Goal: Task Accomplishment & Management: Use online tool/utility

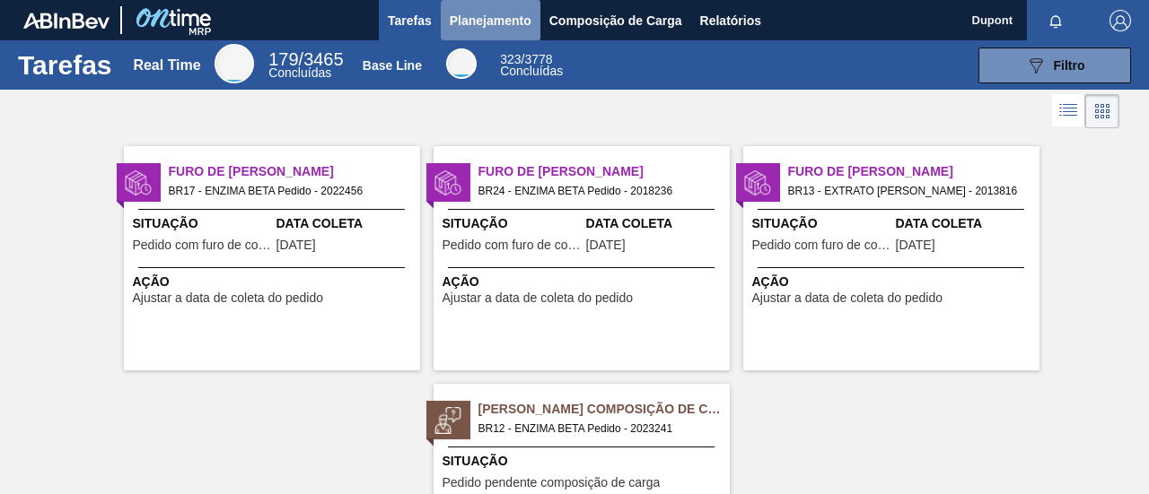
click at [508, 13] on span "Planejamento" at bounding box center [491, 21] width 82 height 22
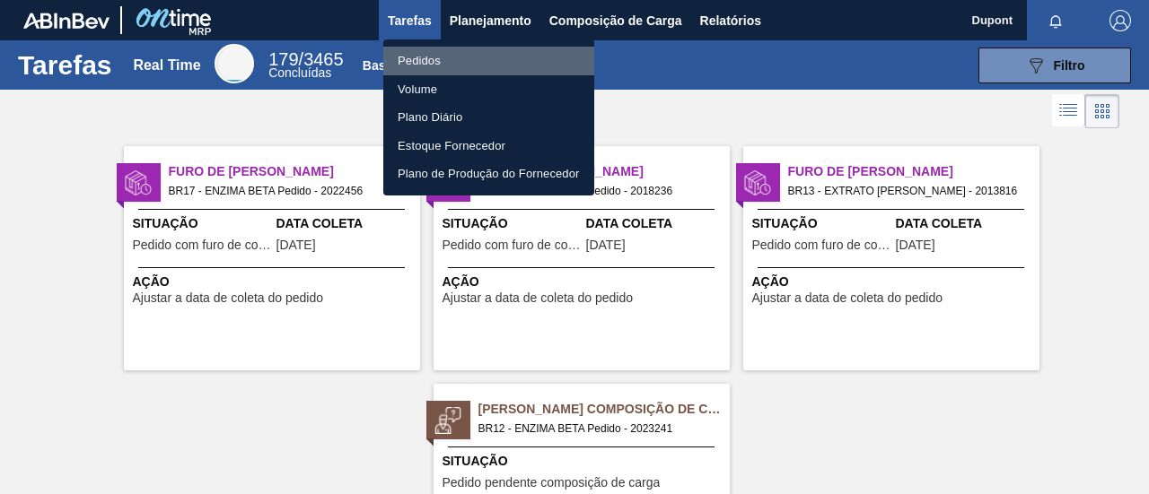
click at [438, 65] on li "Pedidos" at bounding box center [488, 61] width 211 height 29
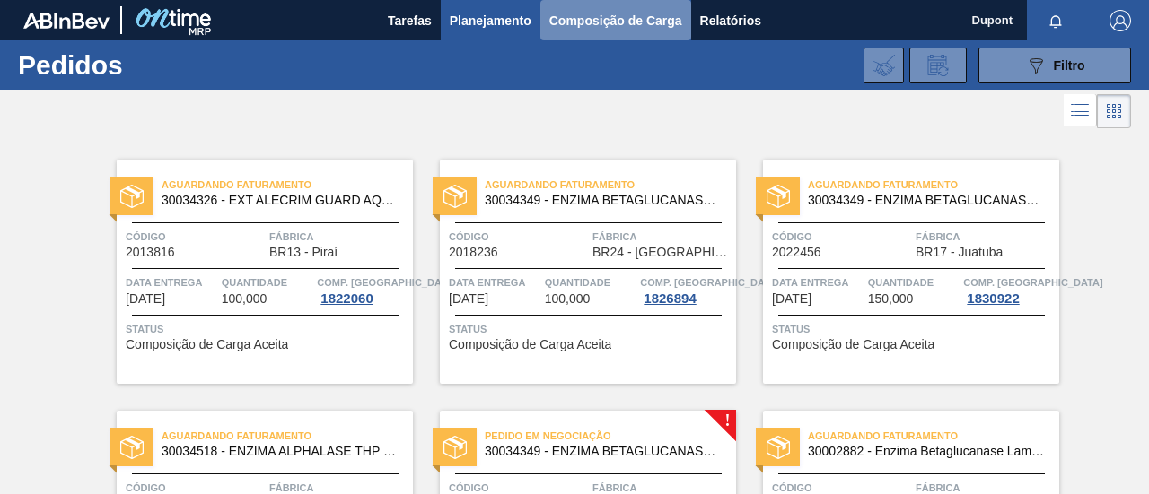
click at [631, 13] on span "Composição de Carga" at bounding box center [615, 21] width 133 height 22
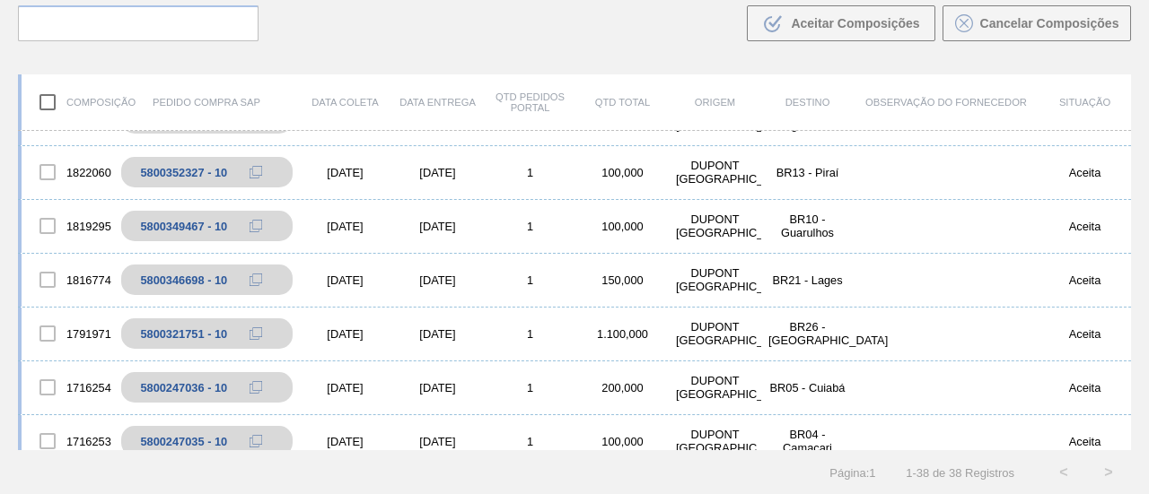
scroll to position [380, 0]
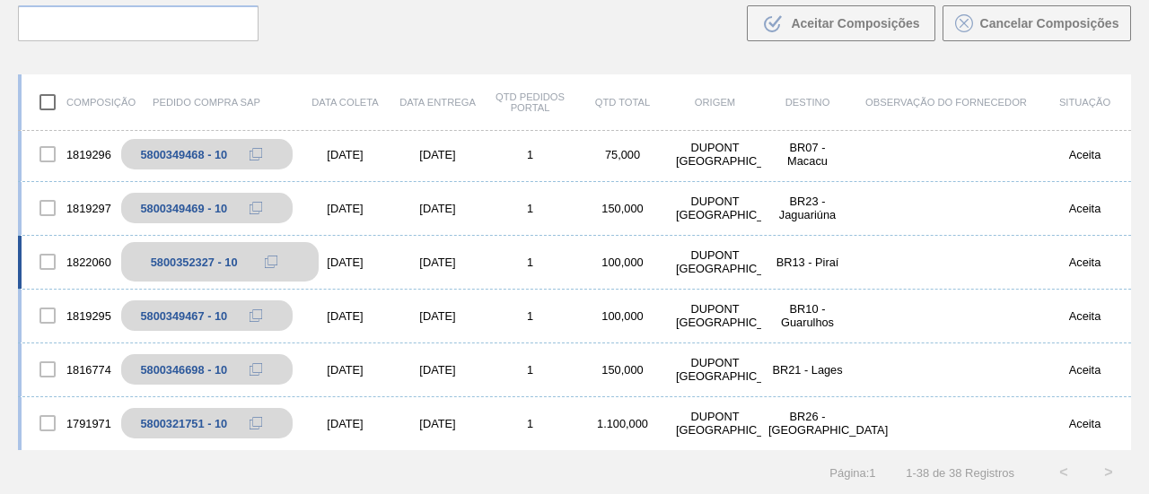
click at [183, 262] on div "5800352327 - 10" at bounding box center [194, 262] width 87 height 13
click at [167, 250] on div "5800352327 - 10" at bounding box center [219, 261] width 197 height 39
click at [346, 265] on div "[DATE]" at bounding box center [345, 262] width 92 height 13
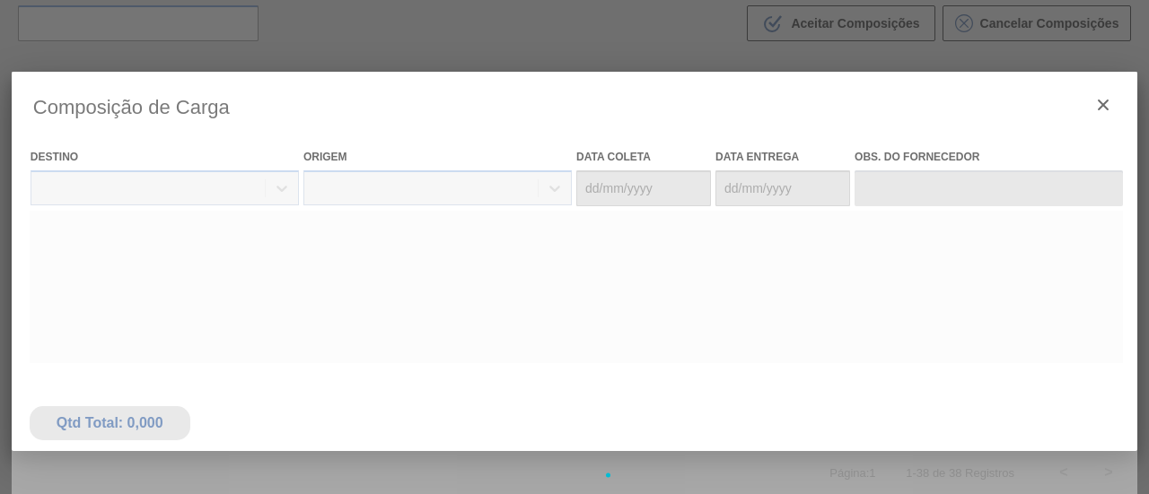
type coleta "[DATE]"
type entrega "[DATE]"
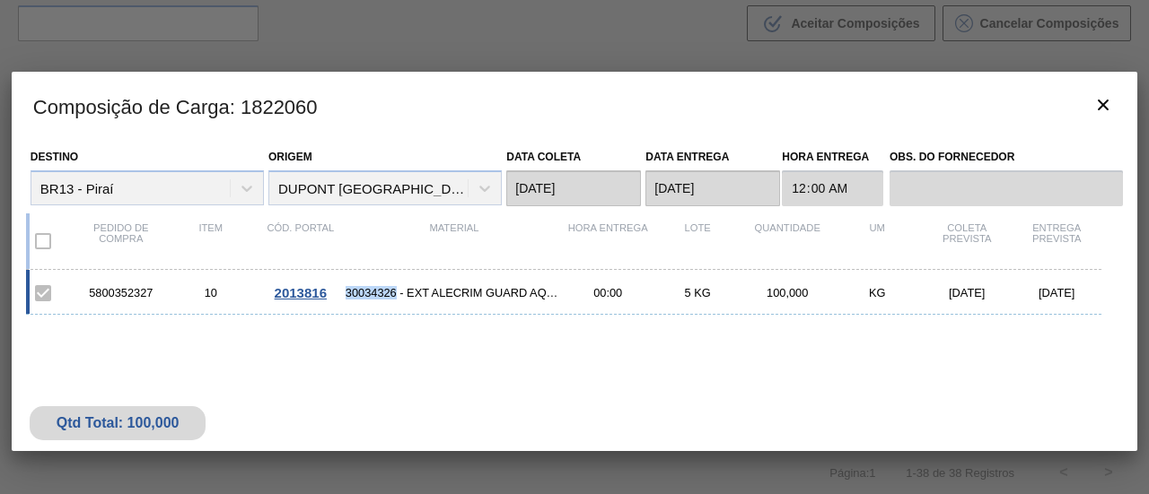
drag, startPoint x: 398, startPoint y: 295, endPoint x: 346, endPoint y: 295, distance: 51.1
click at [346, 295] on span "30034326 - EXT ALECRIM GUARD AQUAROX4927 20KG" at bounding box center [453, 292] width 217 height 13
copy span "30034326"
click at [1095, 110] on icon "botão de ícone" at bounding box center [1103, 105] width 22 height 22
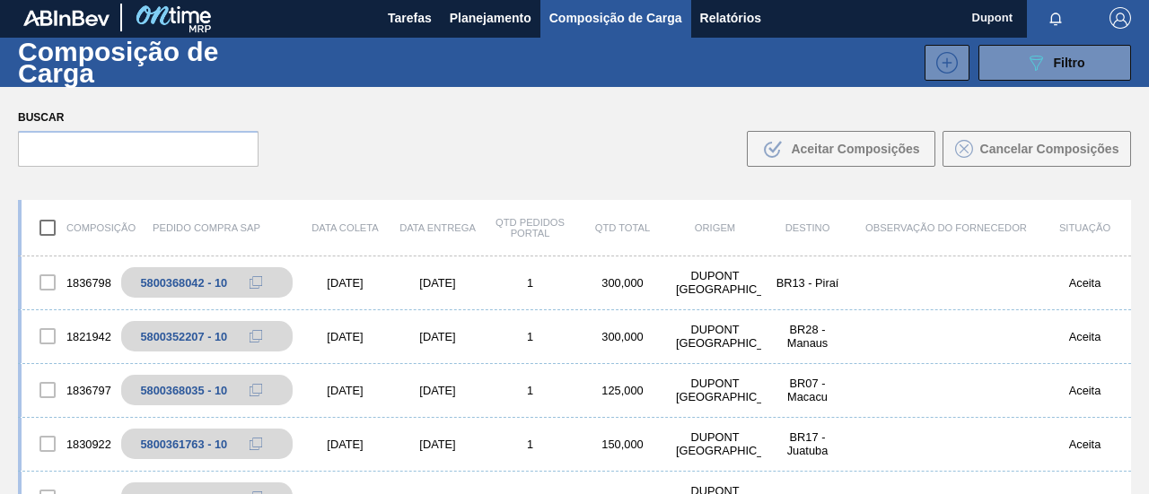
scroll to position [0, 0]
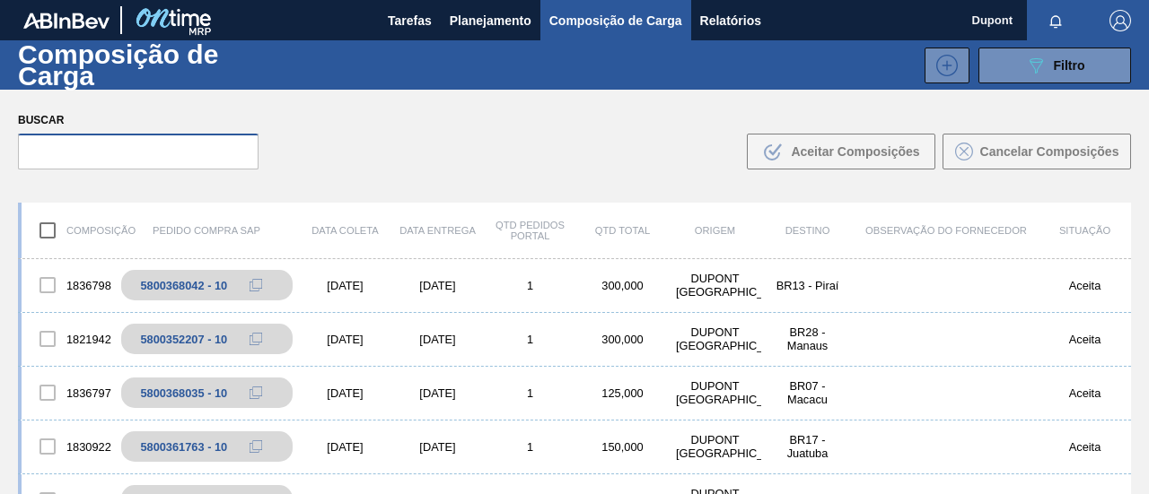
click at [212, 143] on input "text" at bounding box center [138, 152] width 240 height 36
paste input "30034326"
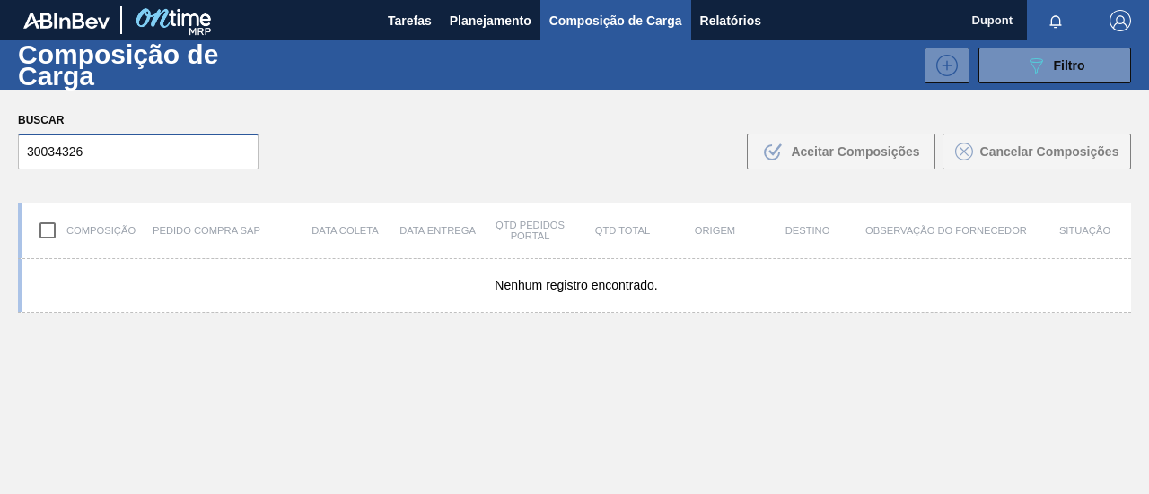
type input "30034326"
drag, startPoint x: 153, startPoint y: 136, endPoint x: 9, endPoint y: 91, distance: 150.7
click at [0, 122] on div "Buscar 30034326 .b{fill:var(--color-action-default)} Aceitar Composições Cancel…" at bounding box center [574, 139] width 1149 height 98
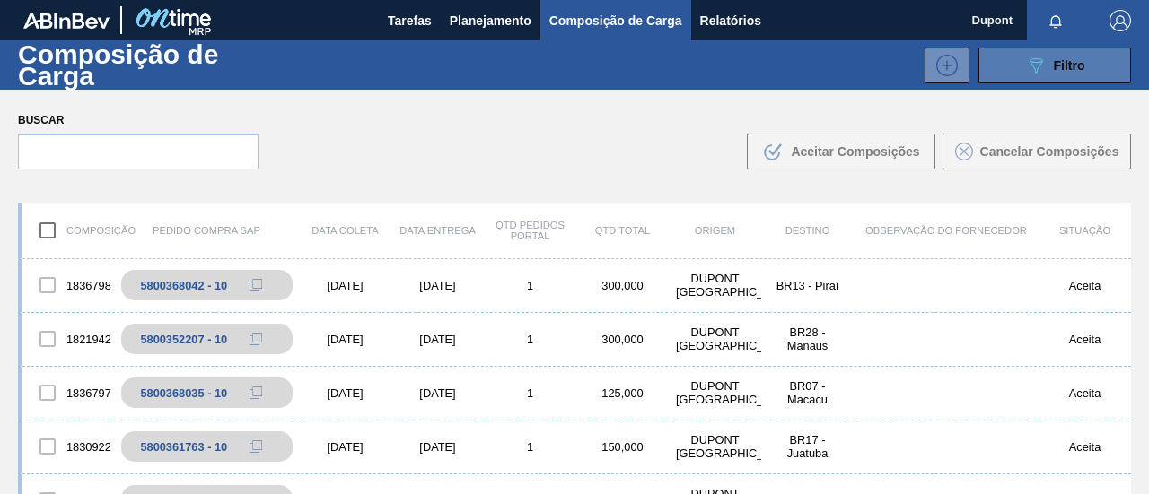
click at [1027, 71] on icon "089F7B8B-B2A5-4AFE-B5C0-19BA573D28AC" at bounding box center [1036, 66] width 22 height 22
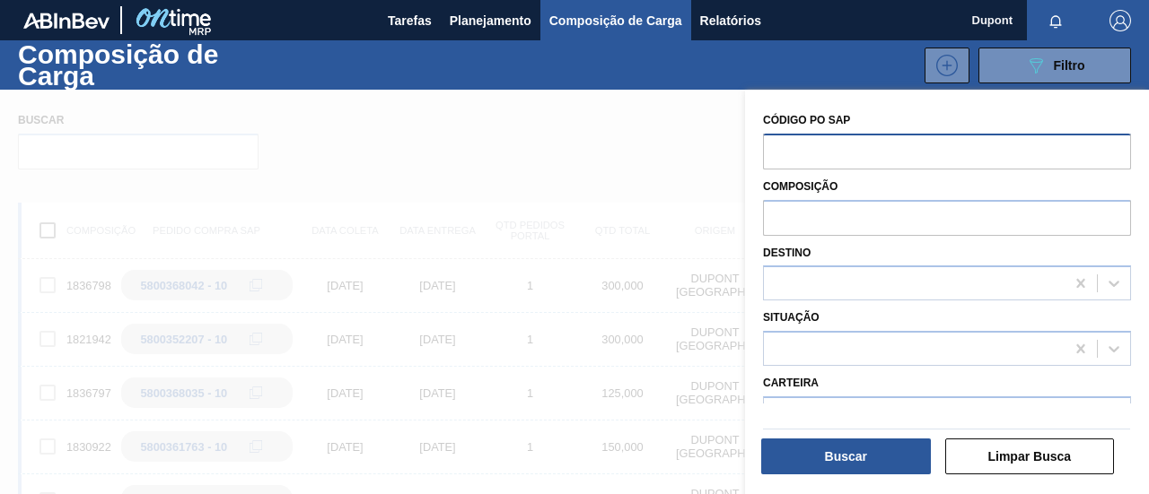
click at [867, 154] on input "text" at bounding box center [947, 151] width 368 height 34
paste input "30034326"
type input "30034326"
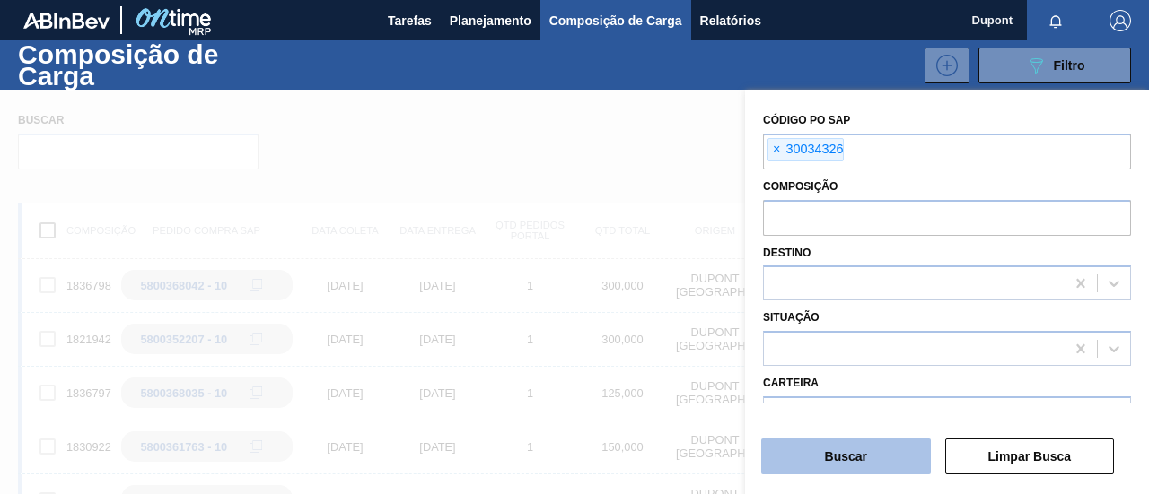
click at [863, 455] on button "Buscar" at bounding box center [846, 457] width 170 height 36
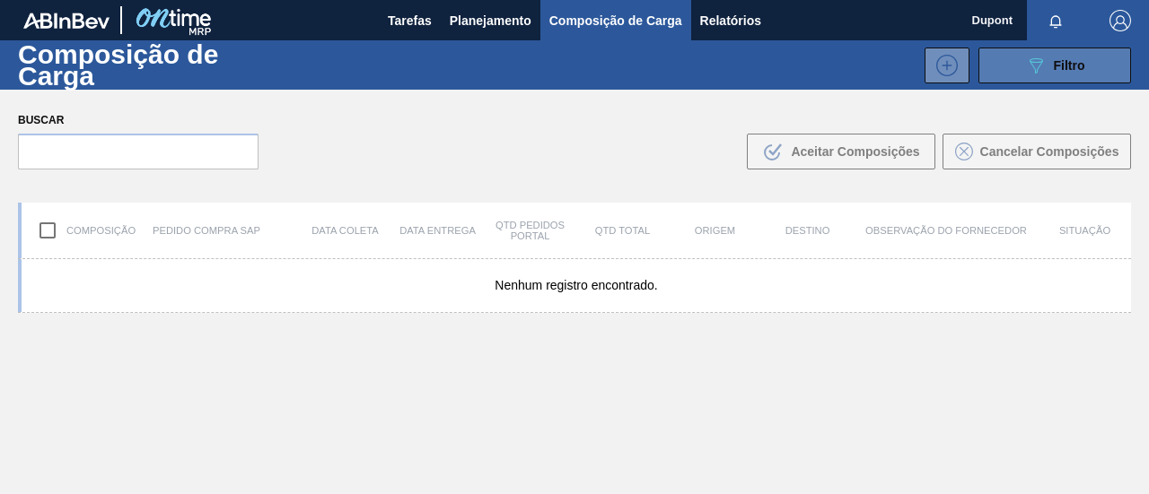
click at [1018, 56] on button "089F7B8B-B2A5-4AFE-B5C0-19BA573D28AC Filtro" at bounding box center [1054, 66] width 153 height 36
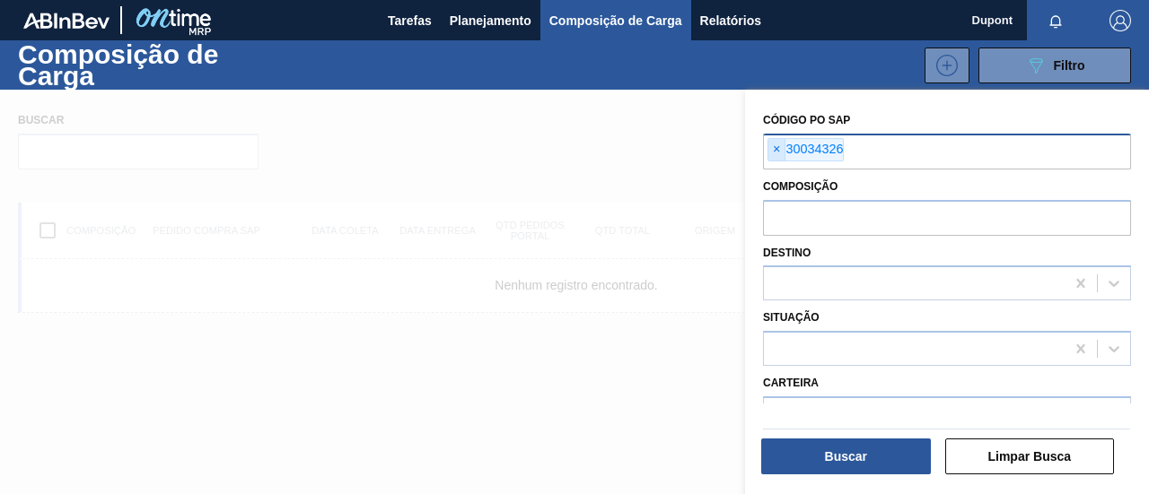
click at [779, 144] on span "×" at bounding box center [776, 150] width 17 height 22
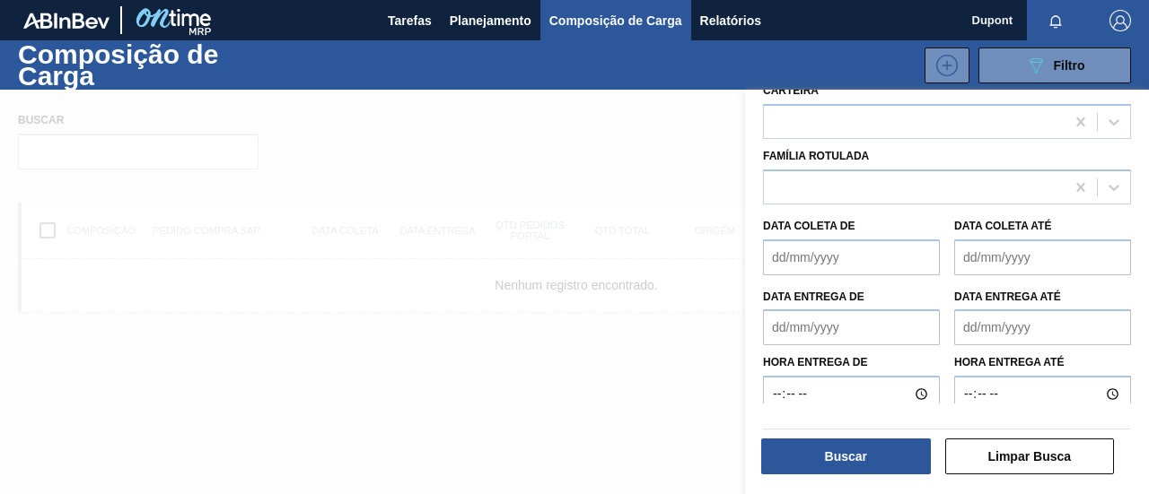
scroll to position [301, 0]
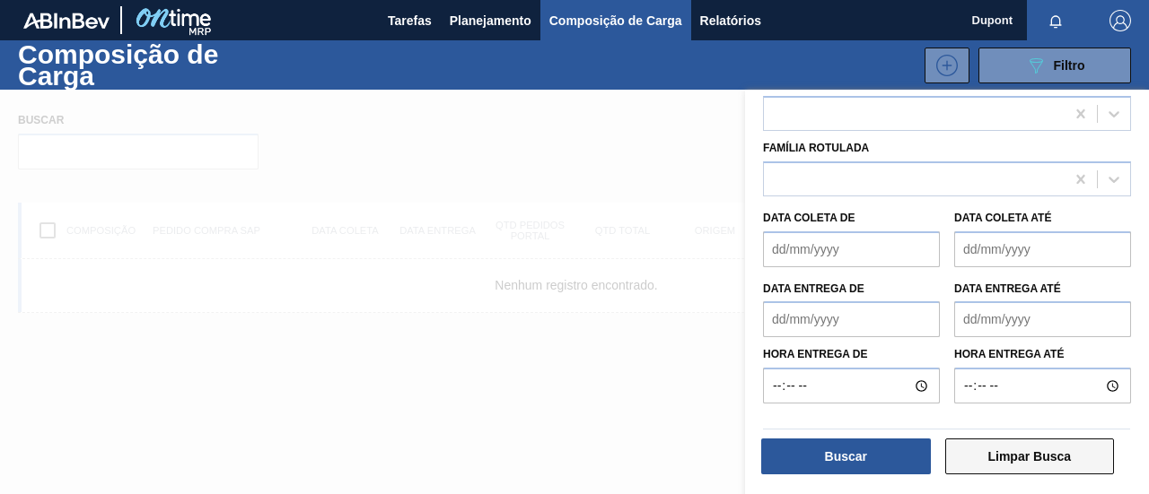
click at [1008, 468] on button "Limpar Busca" at bounding box center [1030, 457] width 170 height 36
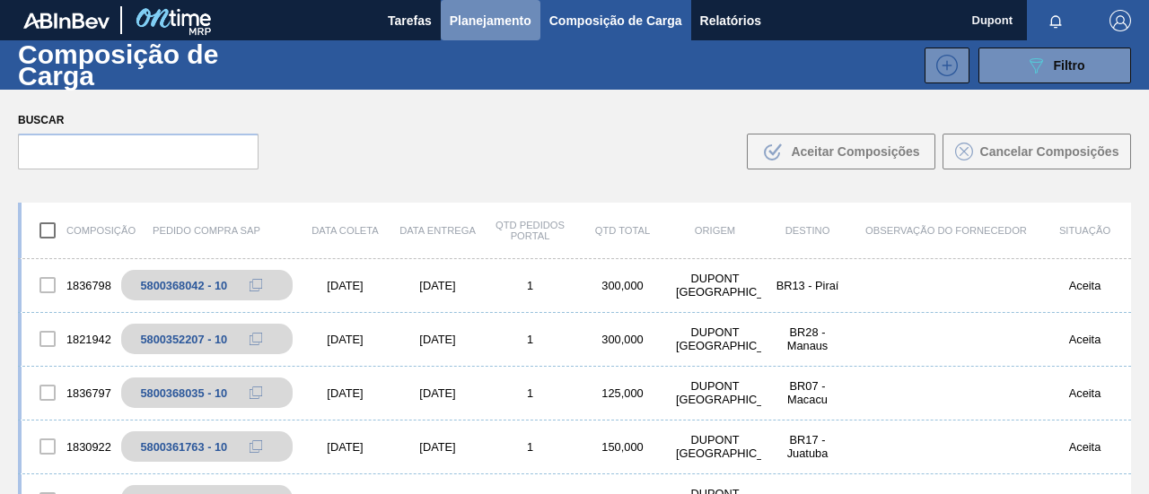
click at [506, 13] on span "Planejamento" at bounding box center [491, 21] width 82 height 22
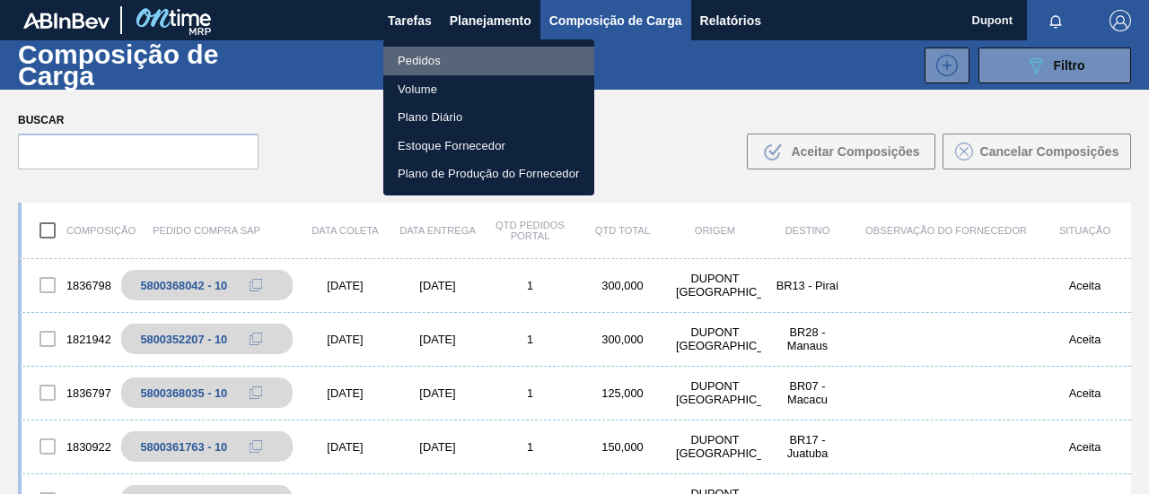
click at [441, 51] on li "Pedidos" at bounding box center [488, 61] width 211 height 29
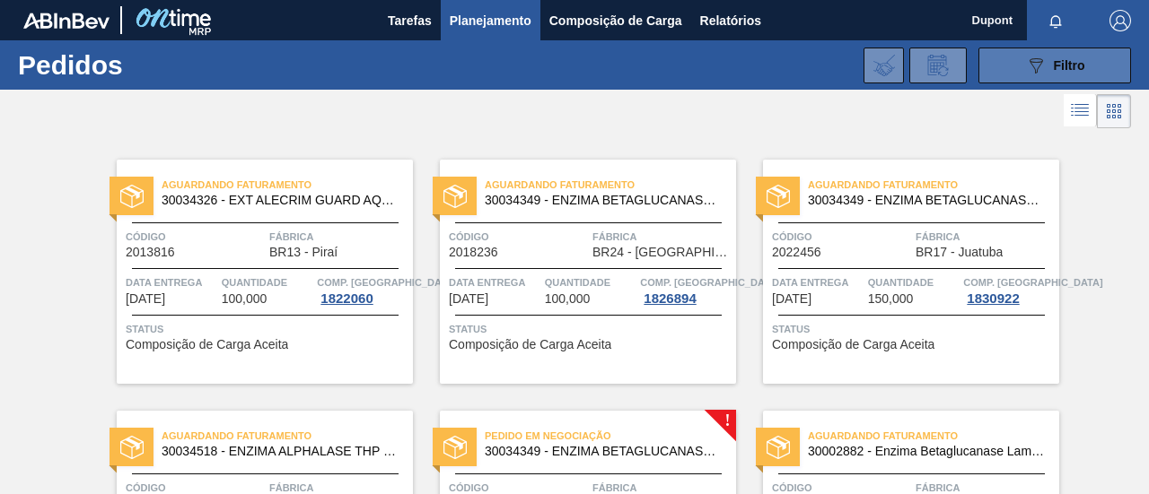
click at [1034, 68] on icon at bounding box center [1035, 65] width 13 height 15
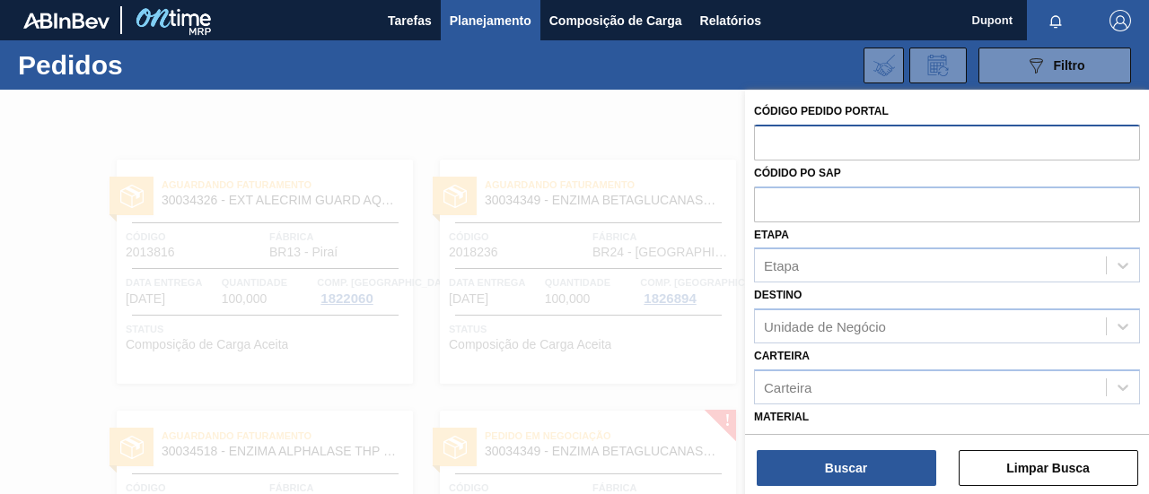
click at [874, 139] on input "text" at bounding box center [947, 142] width 386 height 34
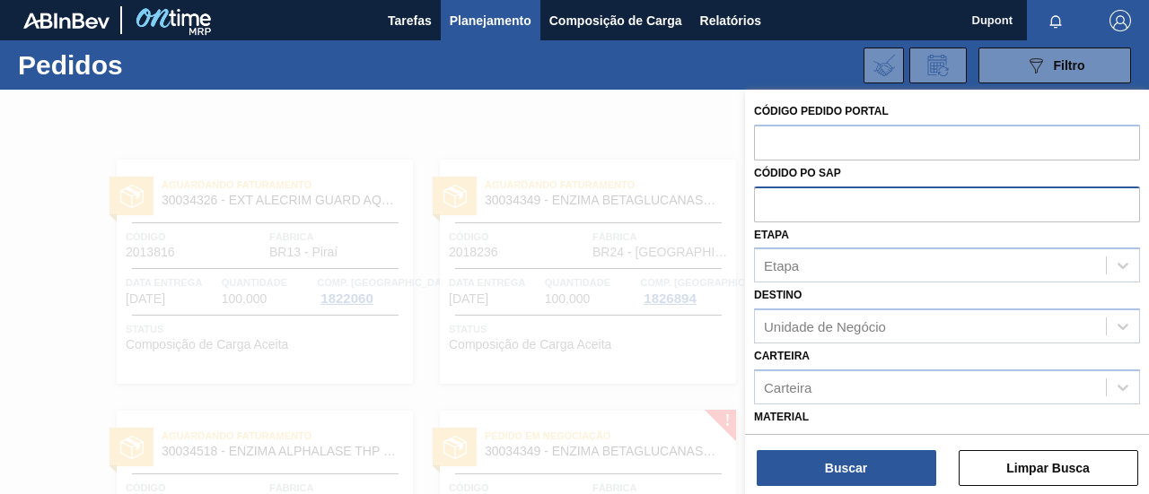
click at [860, 199] on input "text" at bounding box center [947, 204] width 386 height 34
paste input "30034326"
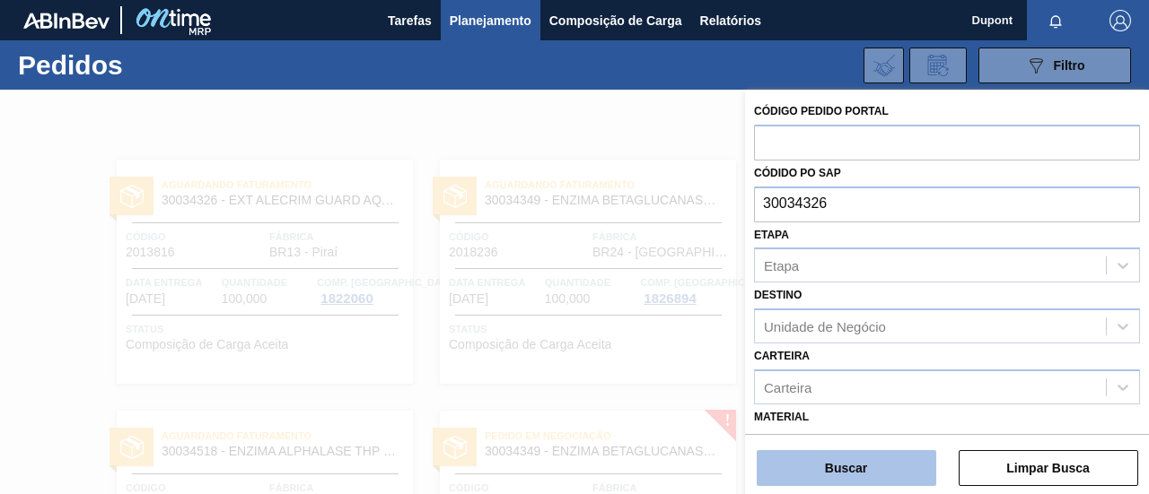
type input "30034326"
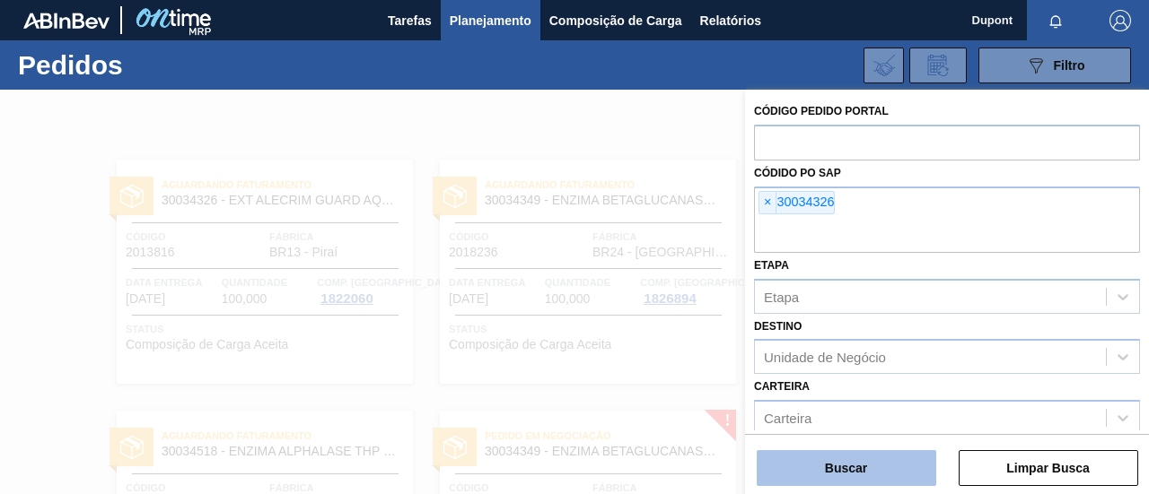
click at [823, 471] on button "Buscar" at bounding box center [845, 468] width 179 height 36
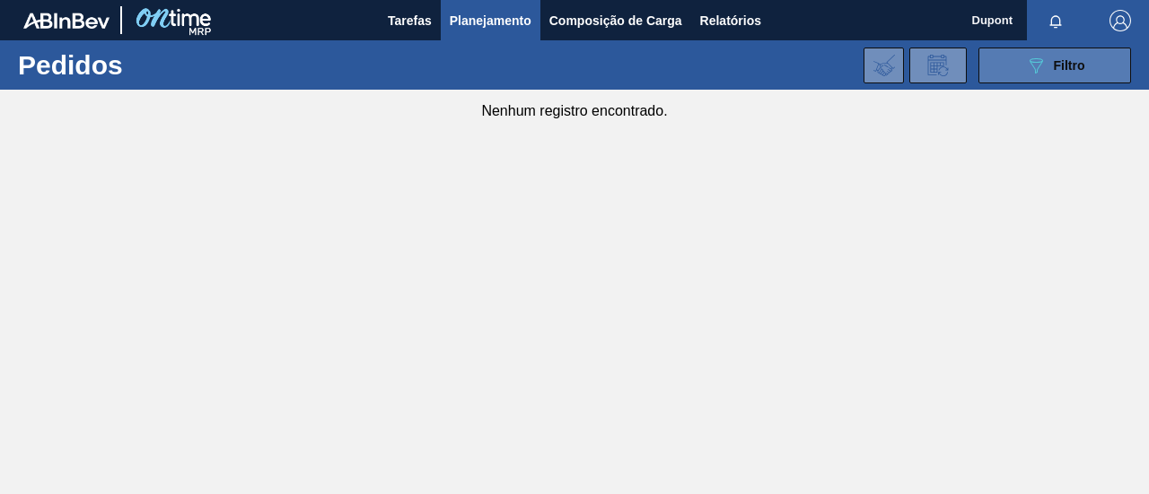
click at [1025, 62] on icon "089F7B8B-B2A5-4AFE-B5C0-19BA573D28AC" at bounding box center [1036, 66] width 22 height 22
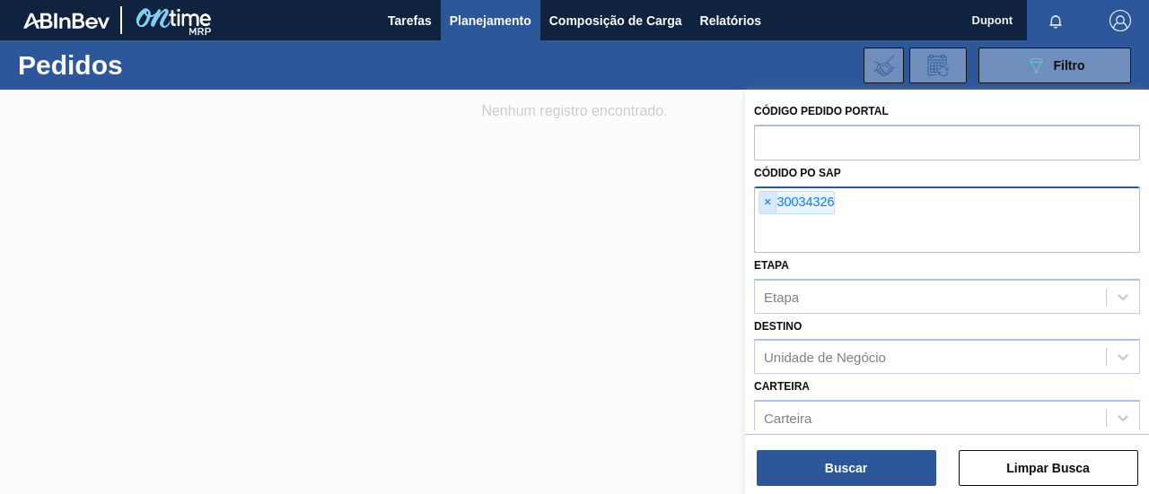
click at [766, 196] on span "×" at bounding box center [767, 203] width 17 height 22
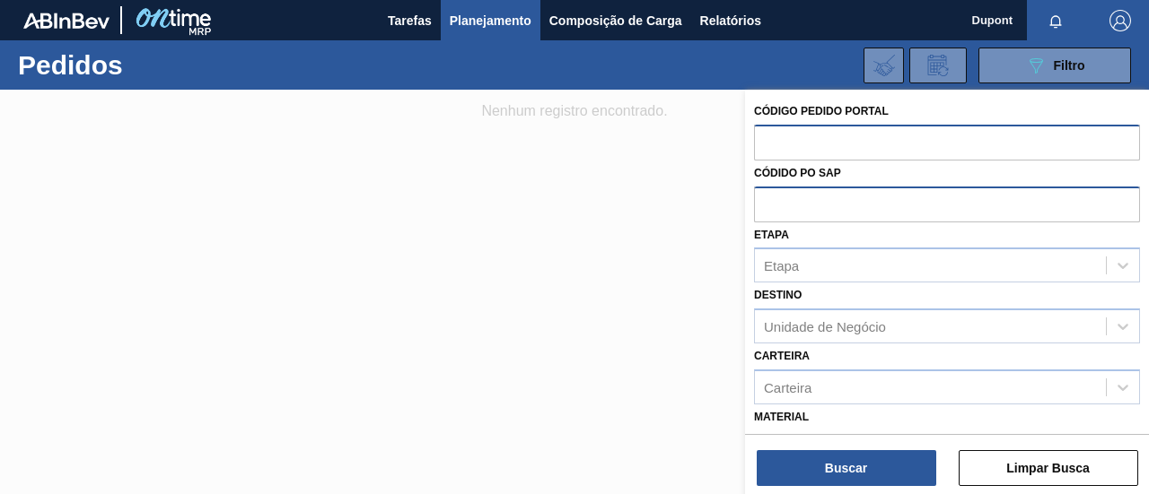
click at [815, 149] on input "text" at bounding box center [947, 142] width 386 height 34
paste input "30034326"
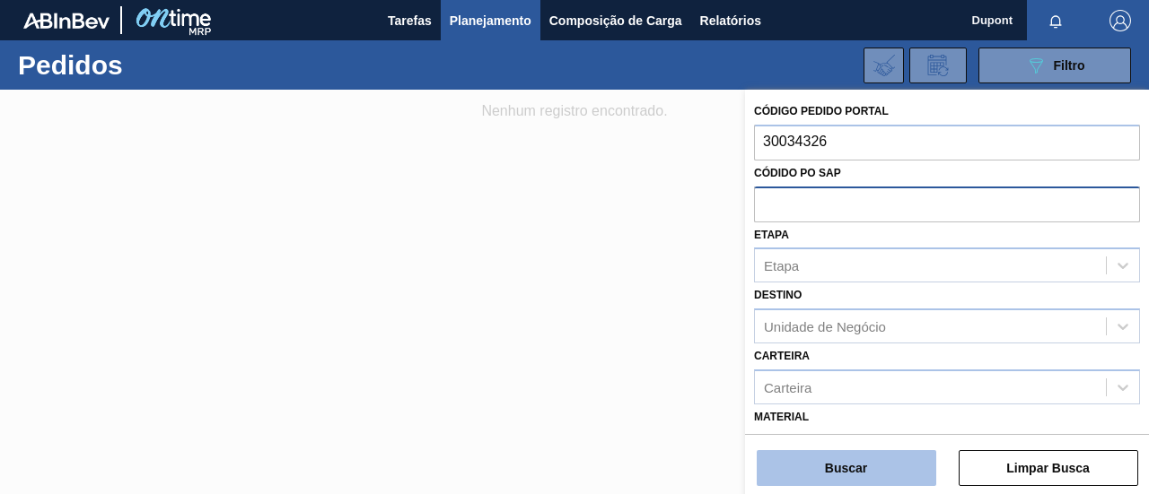
type input "30034326"
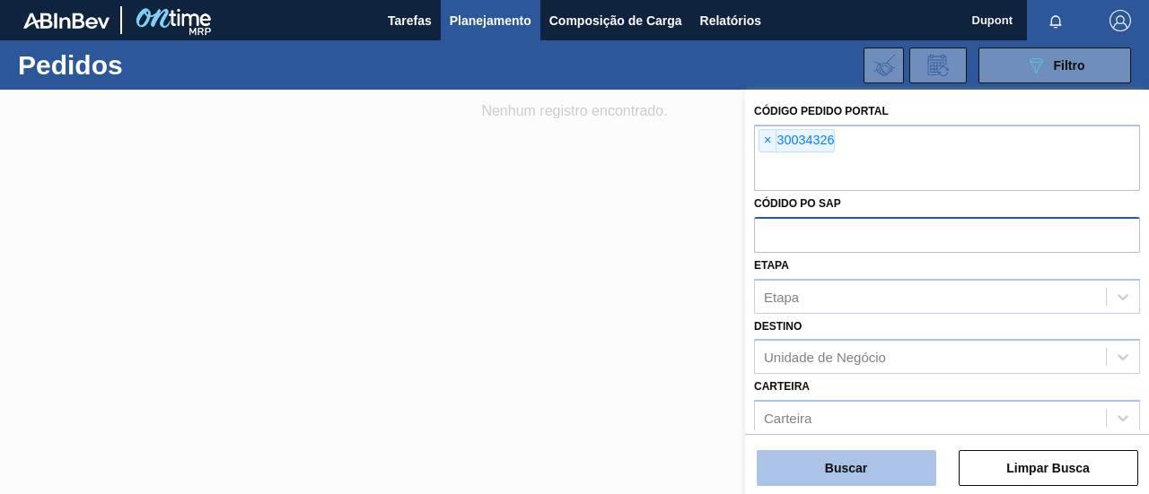
click at [838, 464] on button "Buscar" at bounding box center [845, 468] width 179 height 36
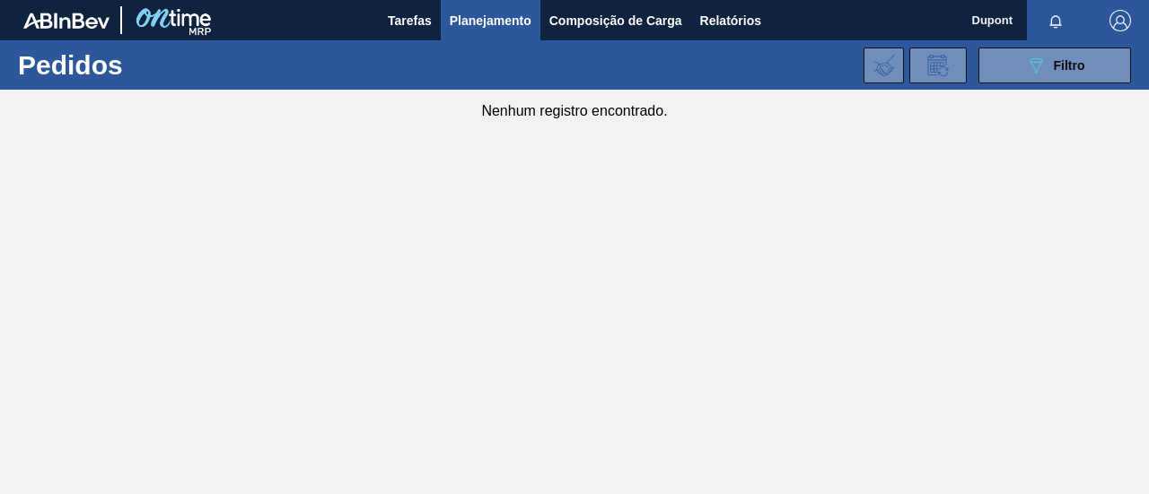
click at [1111, 28] on img "button" at bounding box center [1120, 21] width 22 height 22
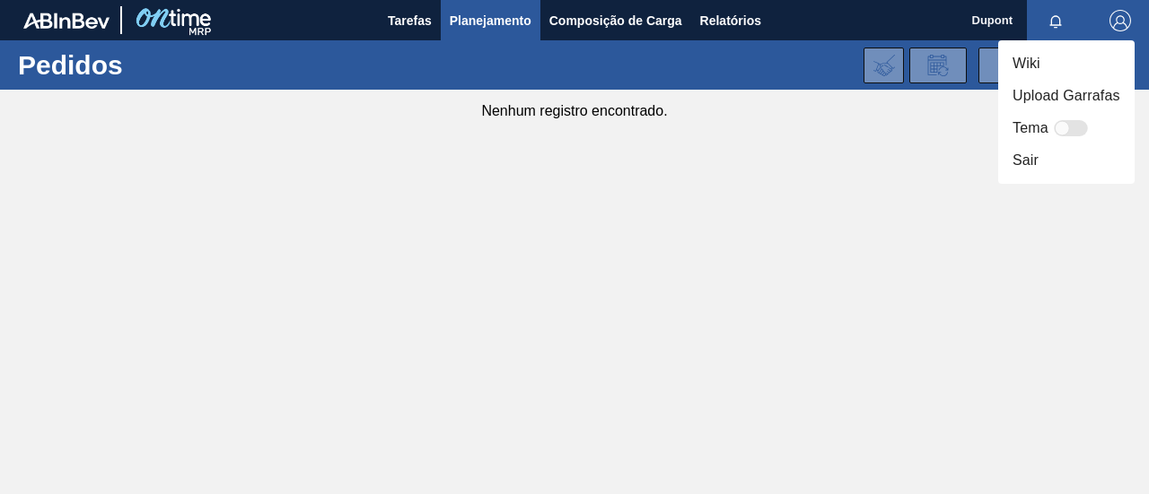
click at [1036, 164] on li "Sair" at bounding box center [1066, 160] width 136 height 32
